Goal: Task Accomplishment & Management: Use online tool/utility

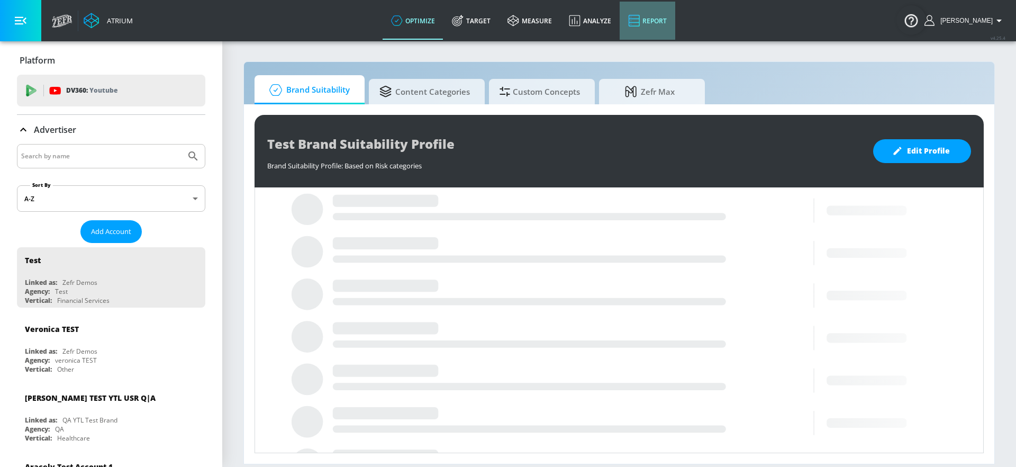
click at [668, 26] on link "Report" at bounding box center [647, 21] width 56 height 38
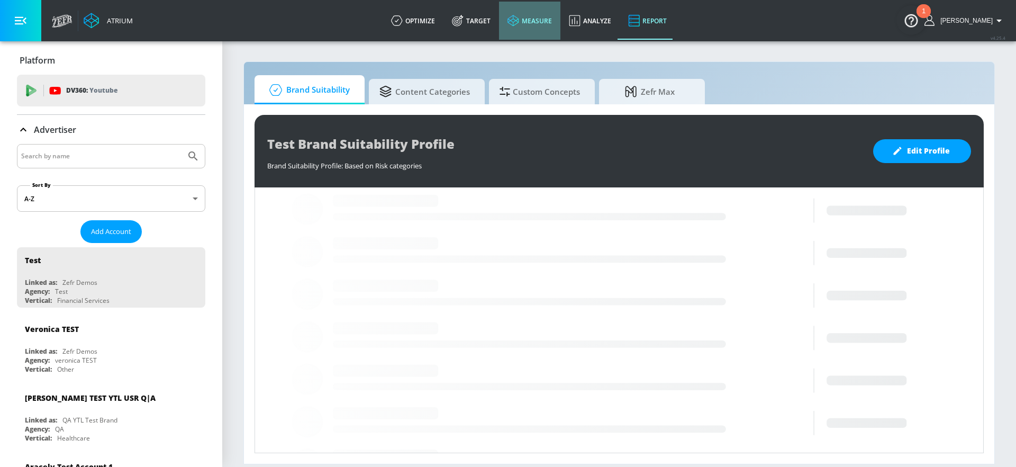
click at [558, 23] on link "measure" at bounding box center [529, 21] width 61 height 38
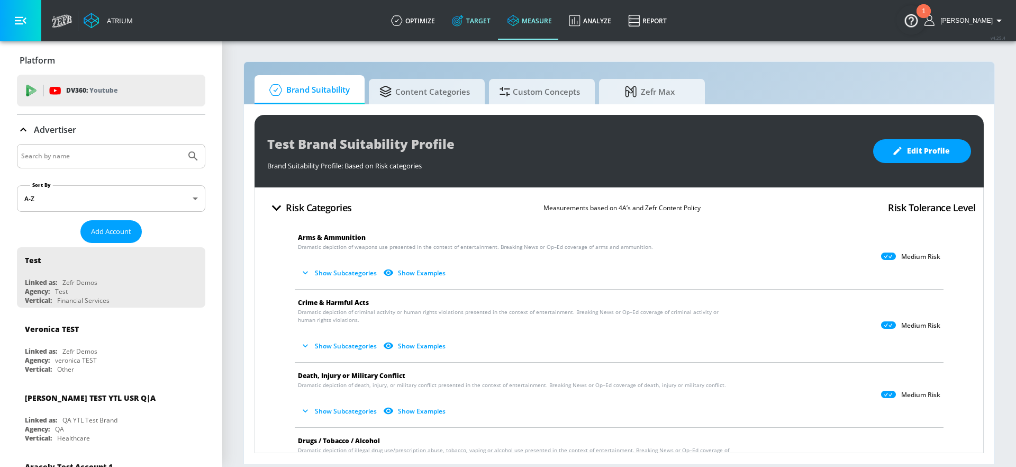
click at [497, 24] on link "Target" at bounding box center [471, 21] width 56 height 38
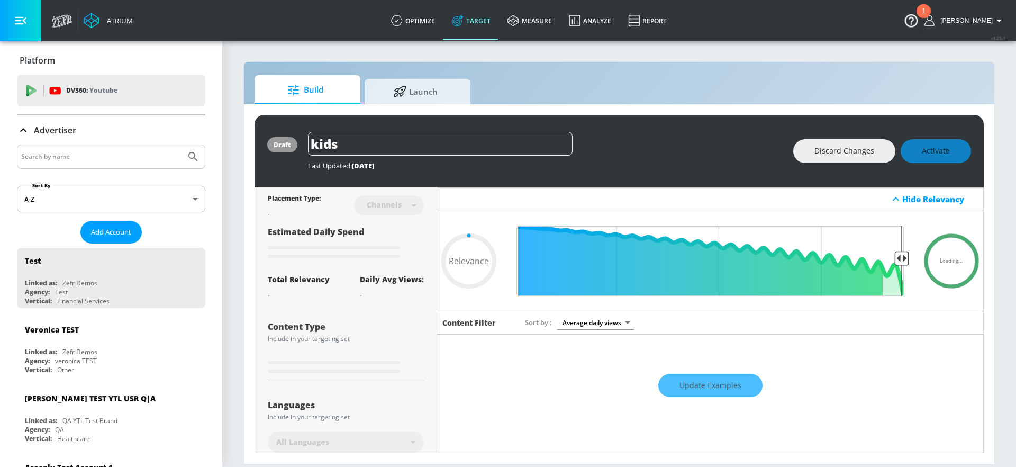
type input "0.05"
drag, startPoint x: 431, startPoint y: 98, endPoint x: 432, endPoint y: 108, distance: 10.1
click at [431, 98] on span "Launch" at bounding box center [415, 91] width 80 height 25
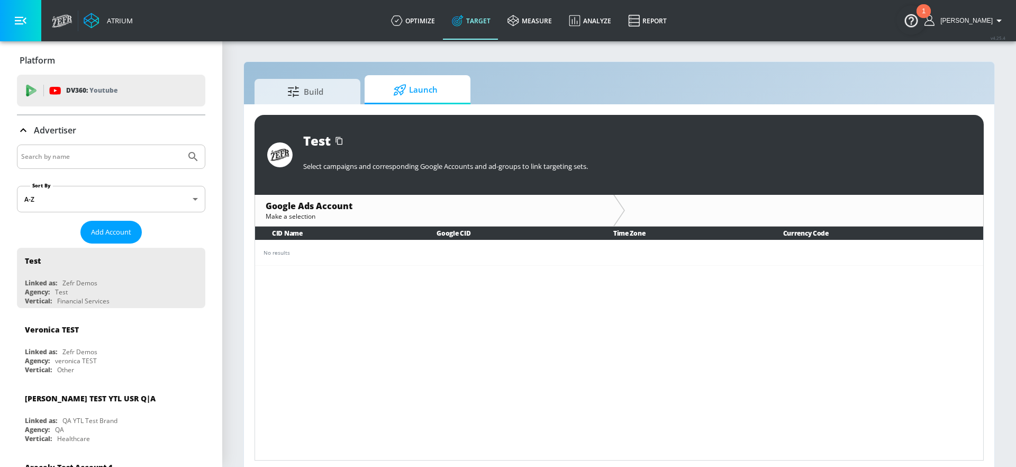
click at [94, 166] on div at bounding box center [111, 156] width 188 height 24
click at [90, 159] on input "Search by name" at bounding box center [101, 157] width 160 height 14
click at [181, 145] on button "Submit Search" at bounding box center [192, 156] width 23 height 23
click at [86, 154] on input "clim" at bounding box center [101, 157] width 160 height 14
drag, startPoint x: 6, startPoint y: 158, endPoint x: 1, endPoint y: 158, distance: 5.3
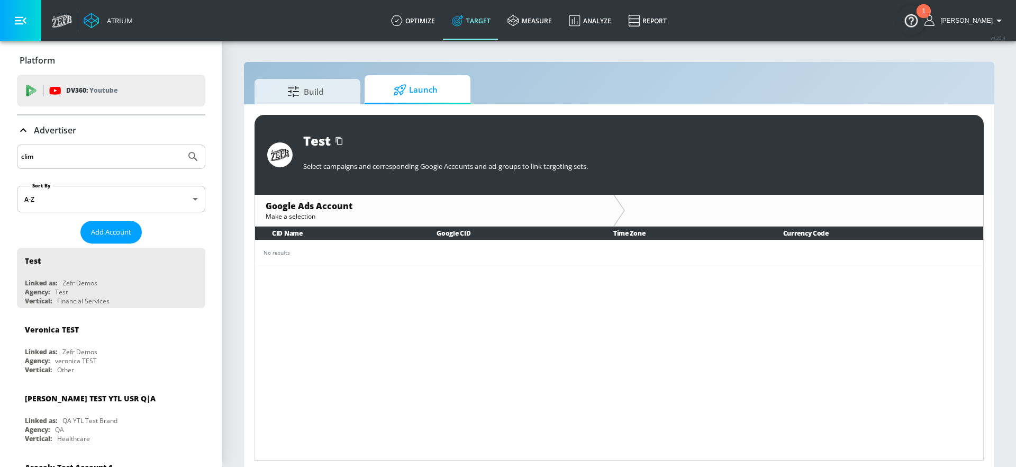
type input "slim jim"
click at [181, 145] on button "Submit Search" at bounding box center [192, 156] width 23 height 23
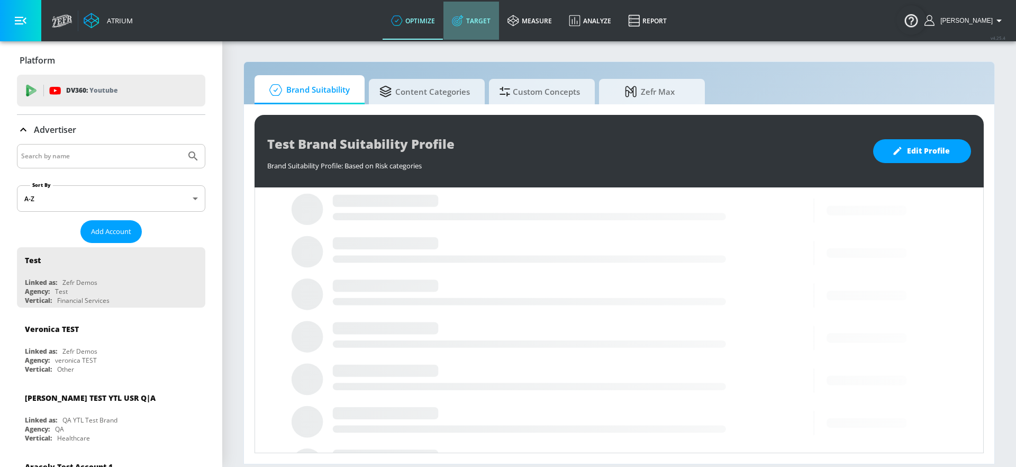
click at [494, 25] on link "Target" at bounding box center [471, 21] width 56 height 38
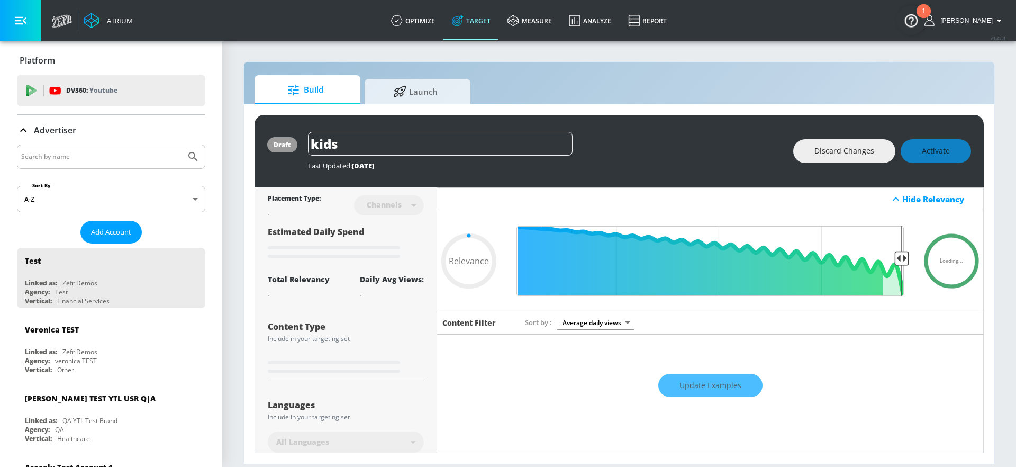
type input "0.59"
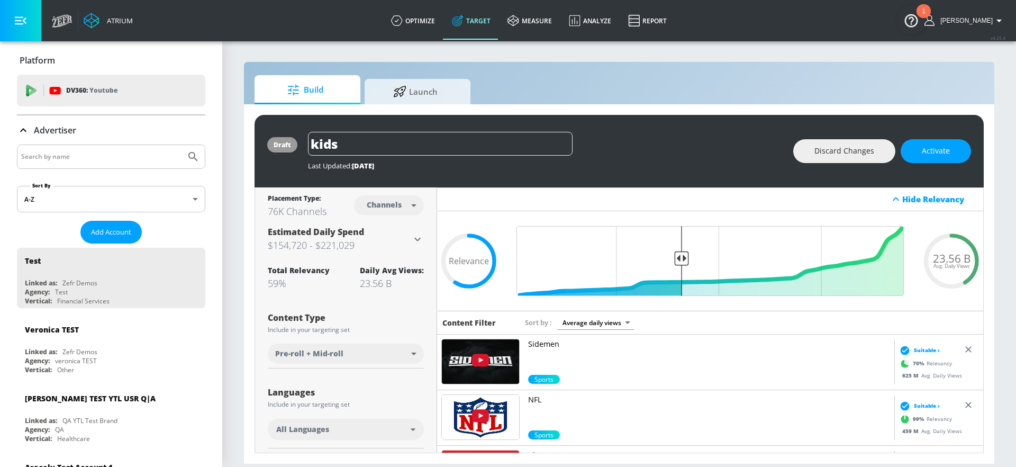
click at [61, 154] on input "Search by name" at bounding box center [101, 157] width 160 height 14
type input "slim"
click at [181, 145] on button "Submit Search" at bounding box center [192, 156] width 23 height 23
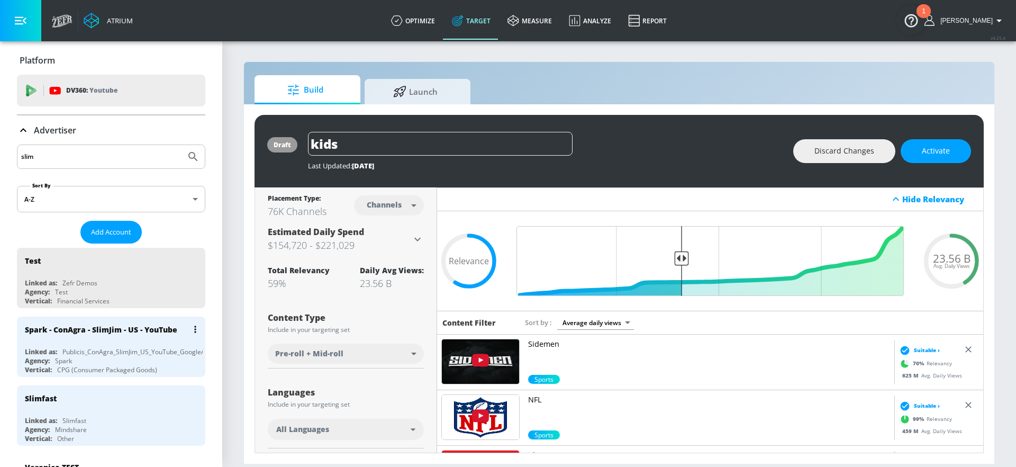
click at [136, 351] on div "Publicis_ConAgra_SlimJim_US_YouTube_GoogleAds" at bounding box center [137, 351] width 150 height 9
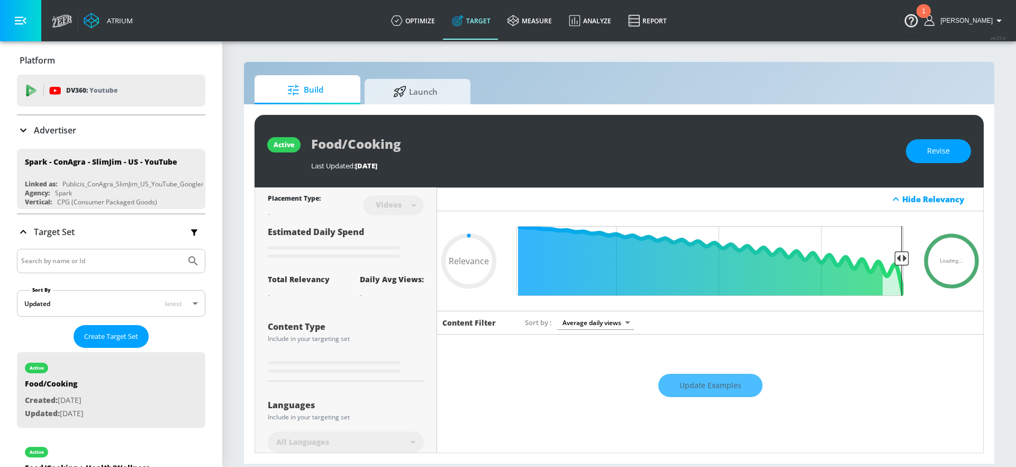
type input "0.05"
click at [397, 96] on span "Launch" at bounding box center [415, 89] width 80 height 25
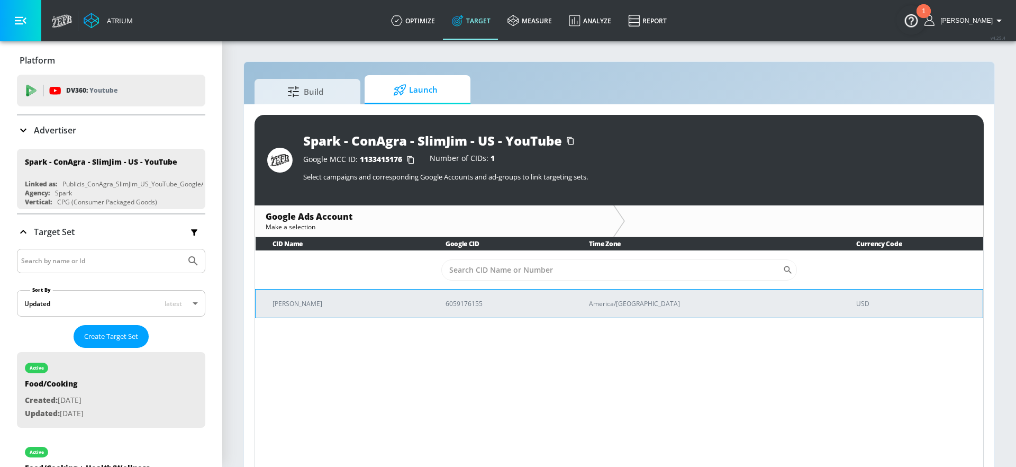
click at [335, 311] on td "[PERSON_NAME]" at bounding box center [341, 303] width 173 height 29
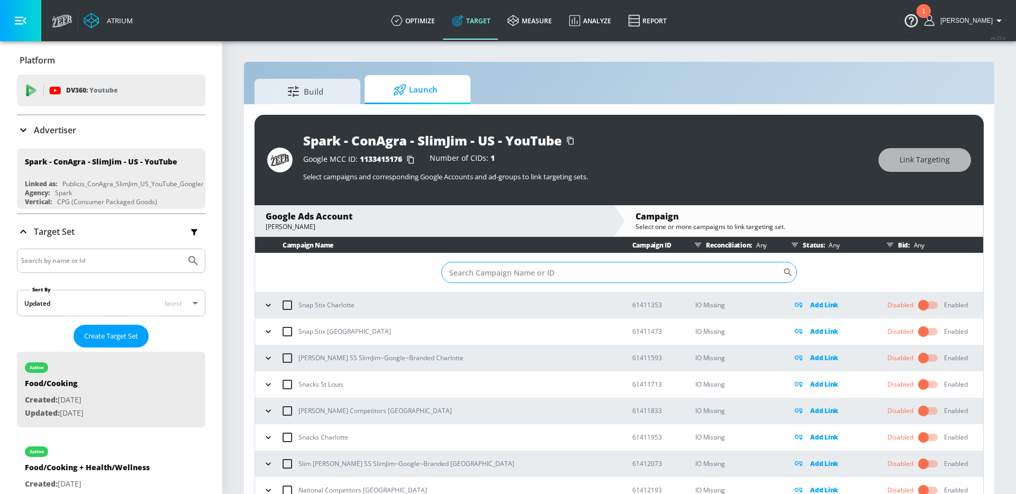
click at [617, 269] on input "Sort By" at bounding box center [611, 272] width 341 height 21
paste input "22988267186"
type input "22988267186"
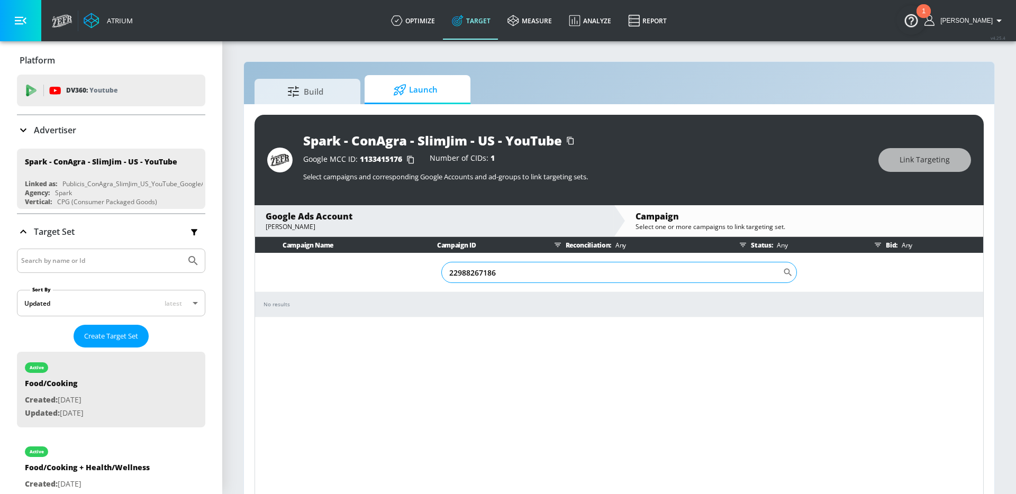
click at [473, 275] on input "22988267186" at bounding box center [611, 272] width 341 height 21
